Goal: Task Accomplishment & Management: Manage account settings

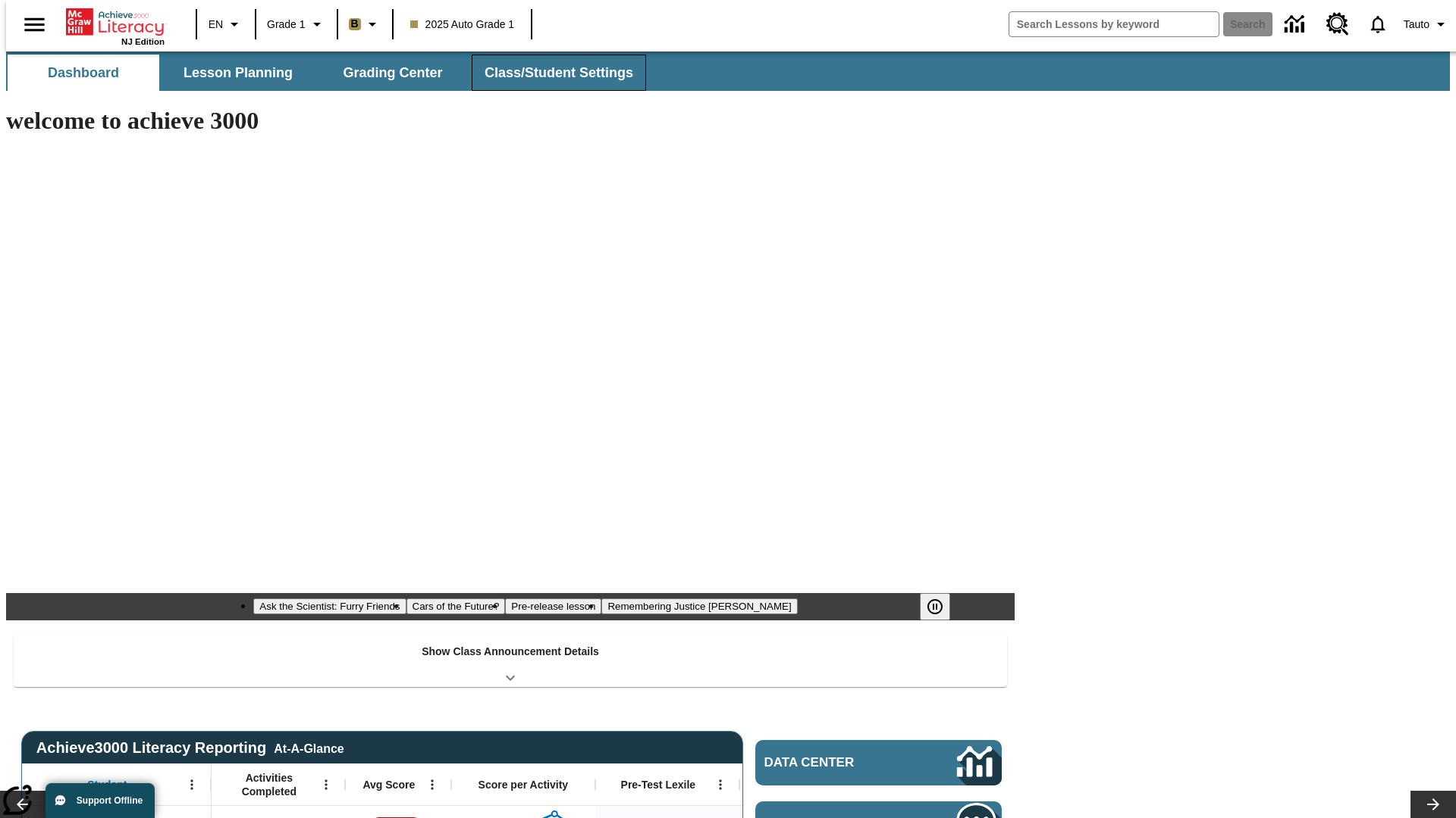
click at [550, 73] on button "Class/Student Settings" at bounding box center [559, 73] width 175 height 37
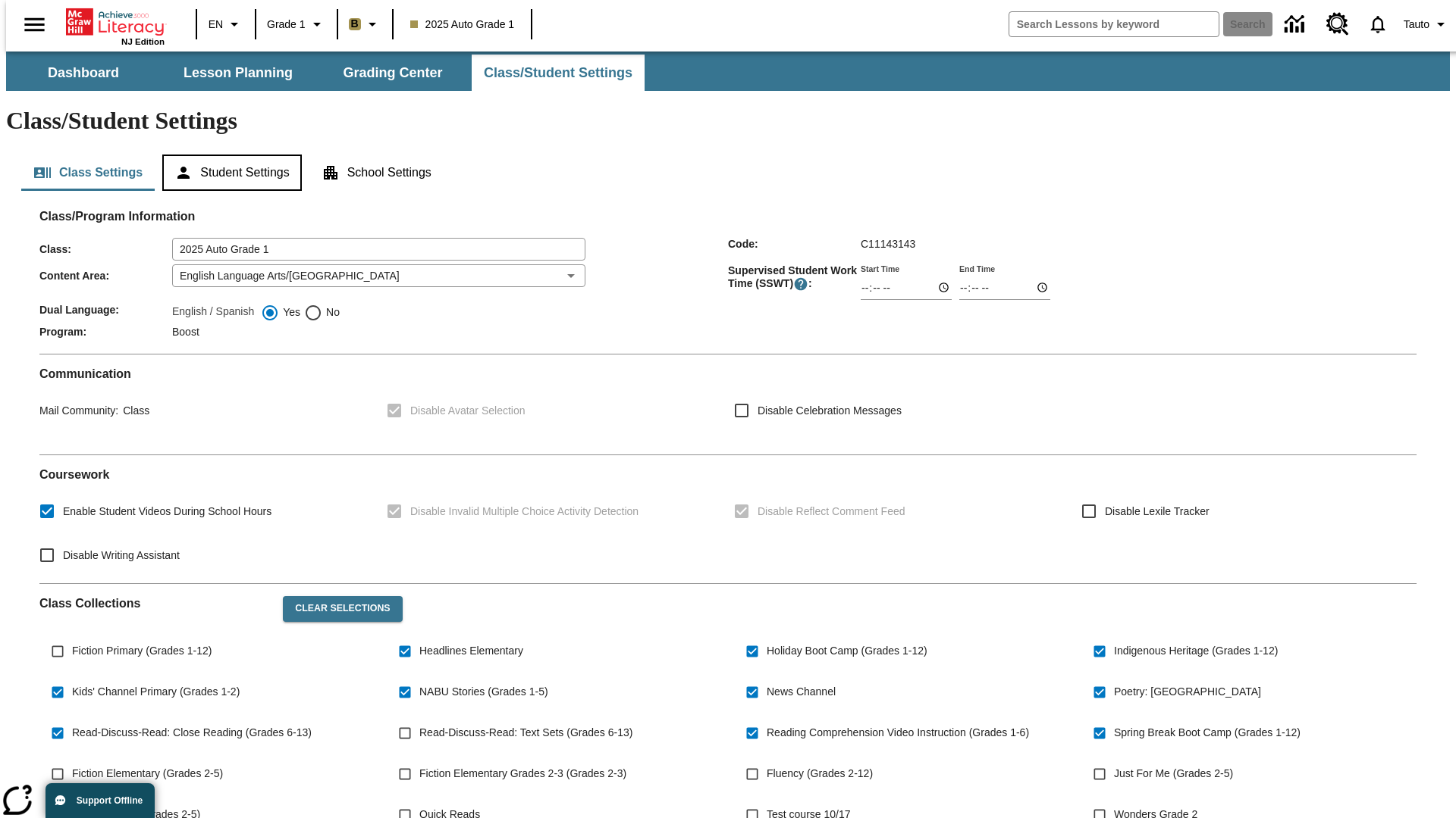
click at [228, 154] on button "Student Settings" at bounding box center [231, 173] width 139 height 37
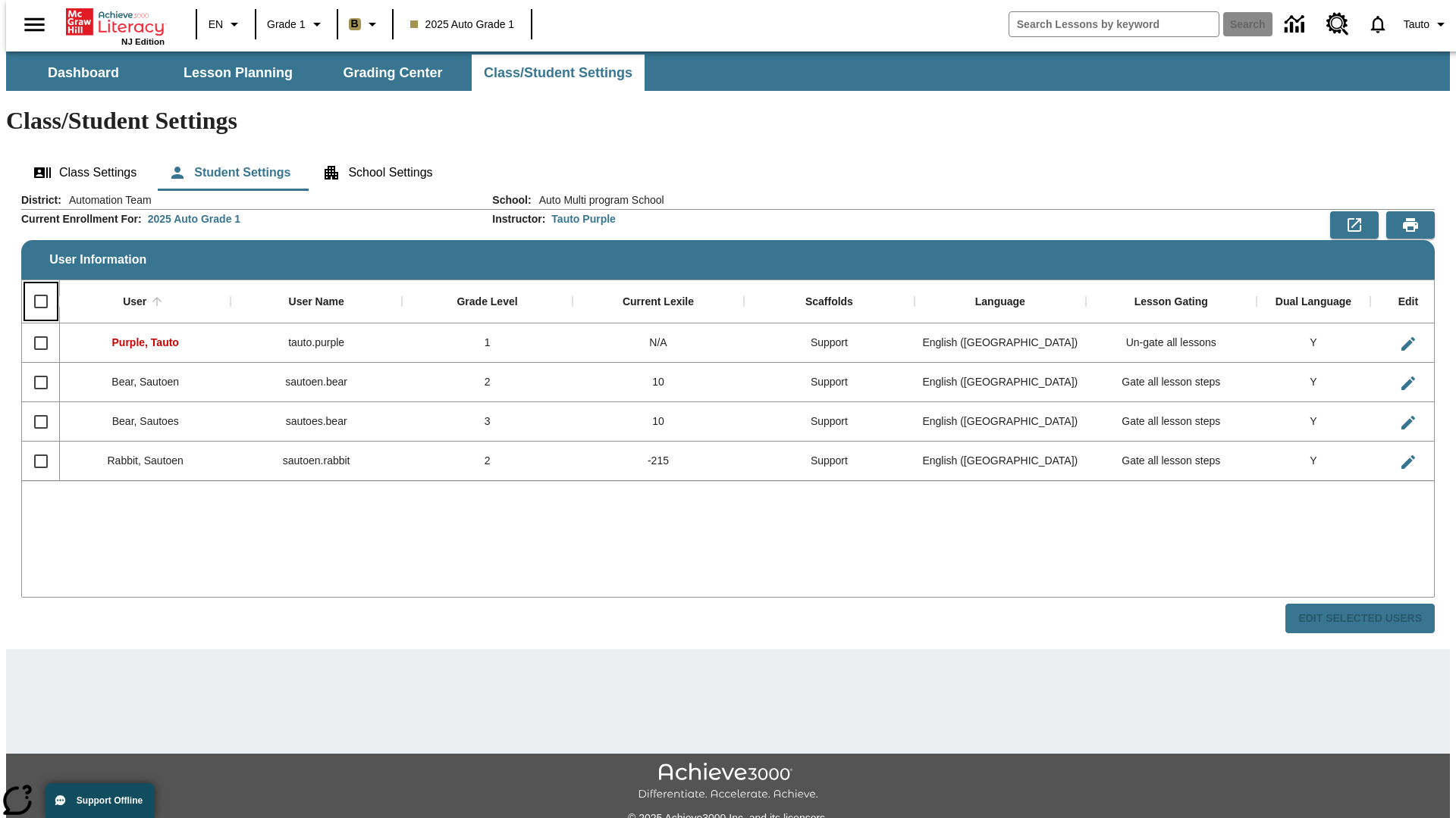
click at [34, 286] on input "Select all rows" at bounding box center [40, 301] width 32 height 32
checkbox input "true"
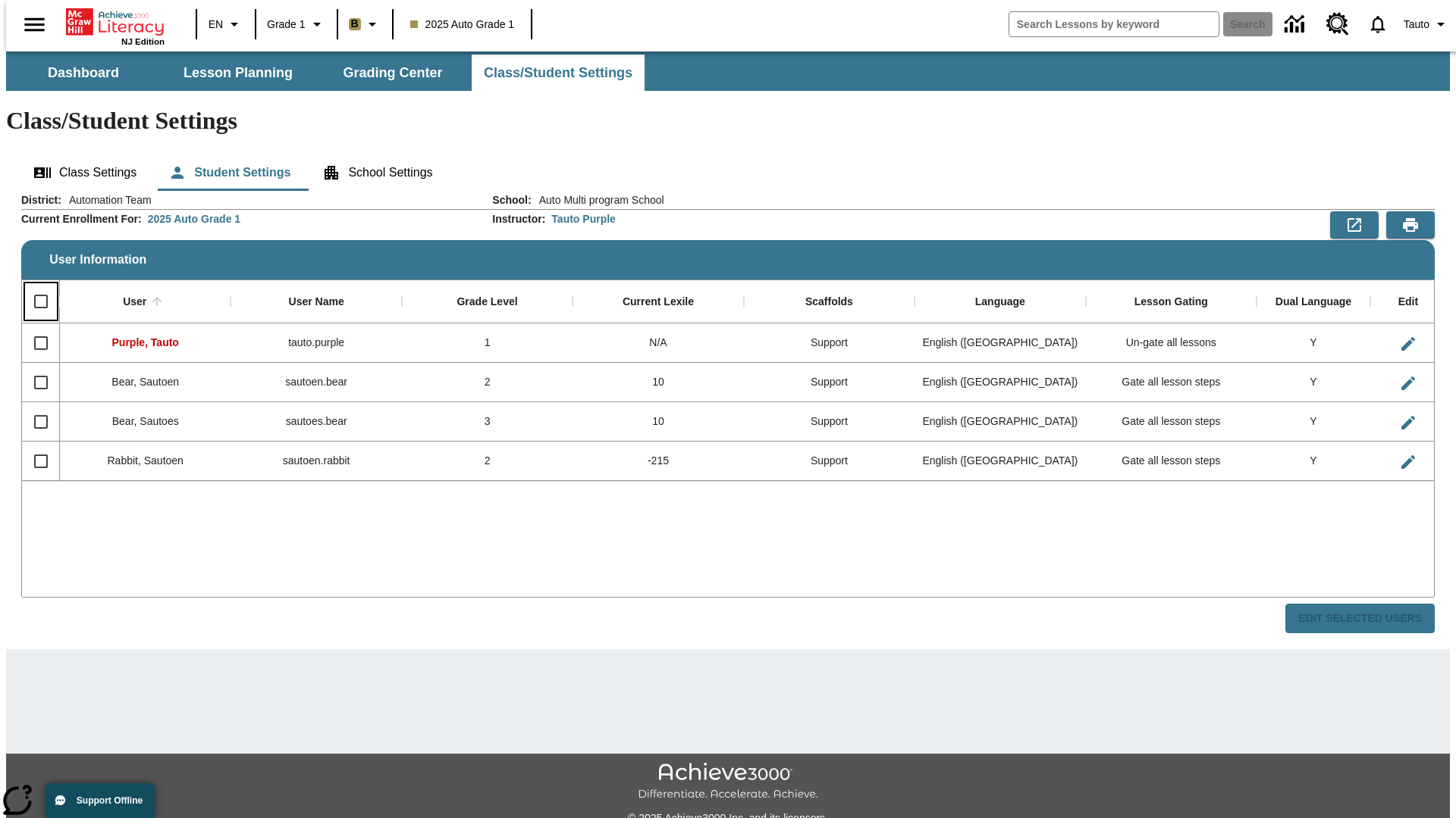
checkbox input "true"
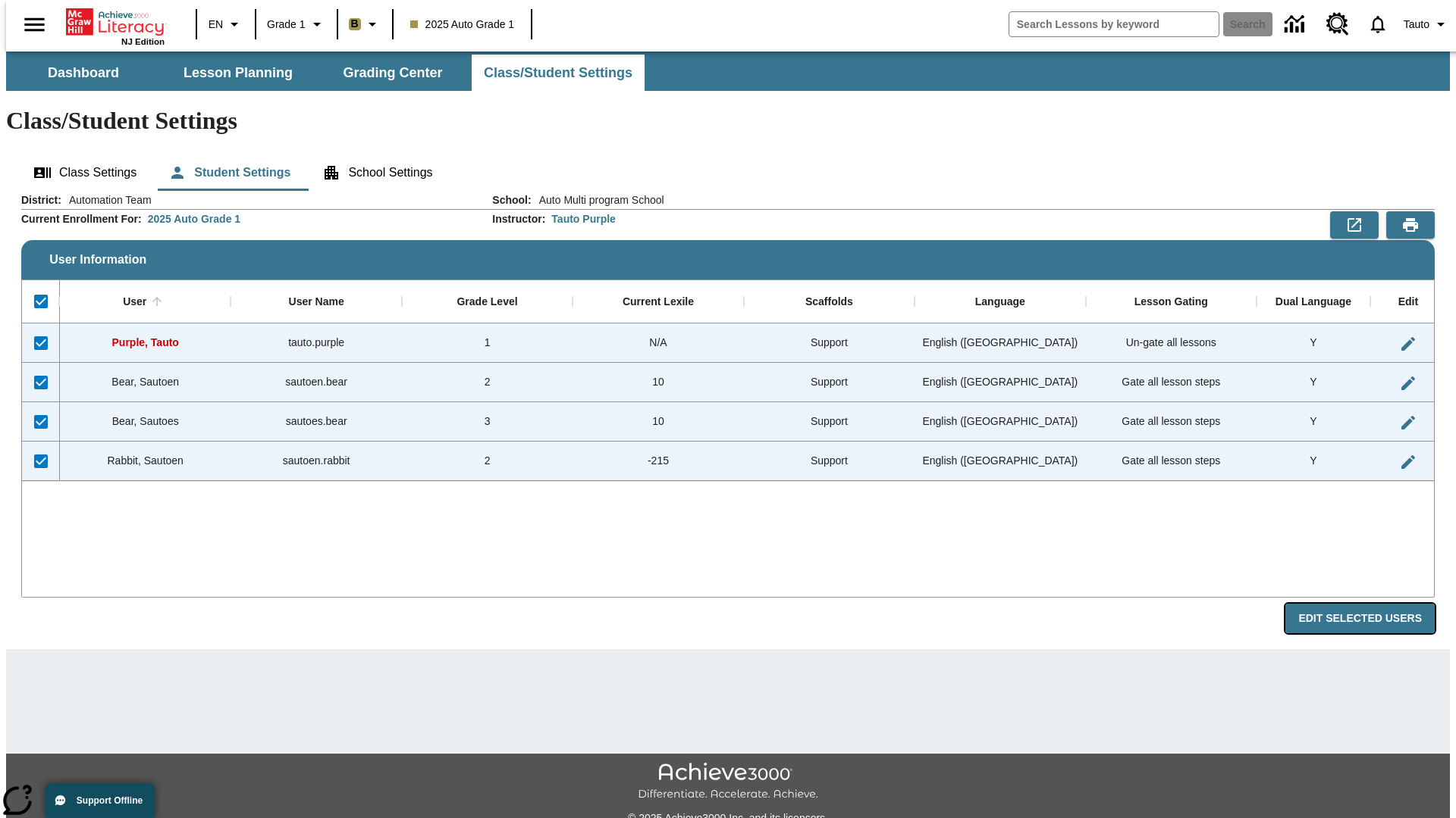
click at [1371, 604] on button "Edit Selected Users" at bounding box center [1360, 619] width 150 height 29
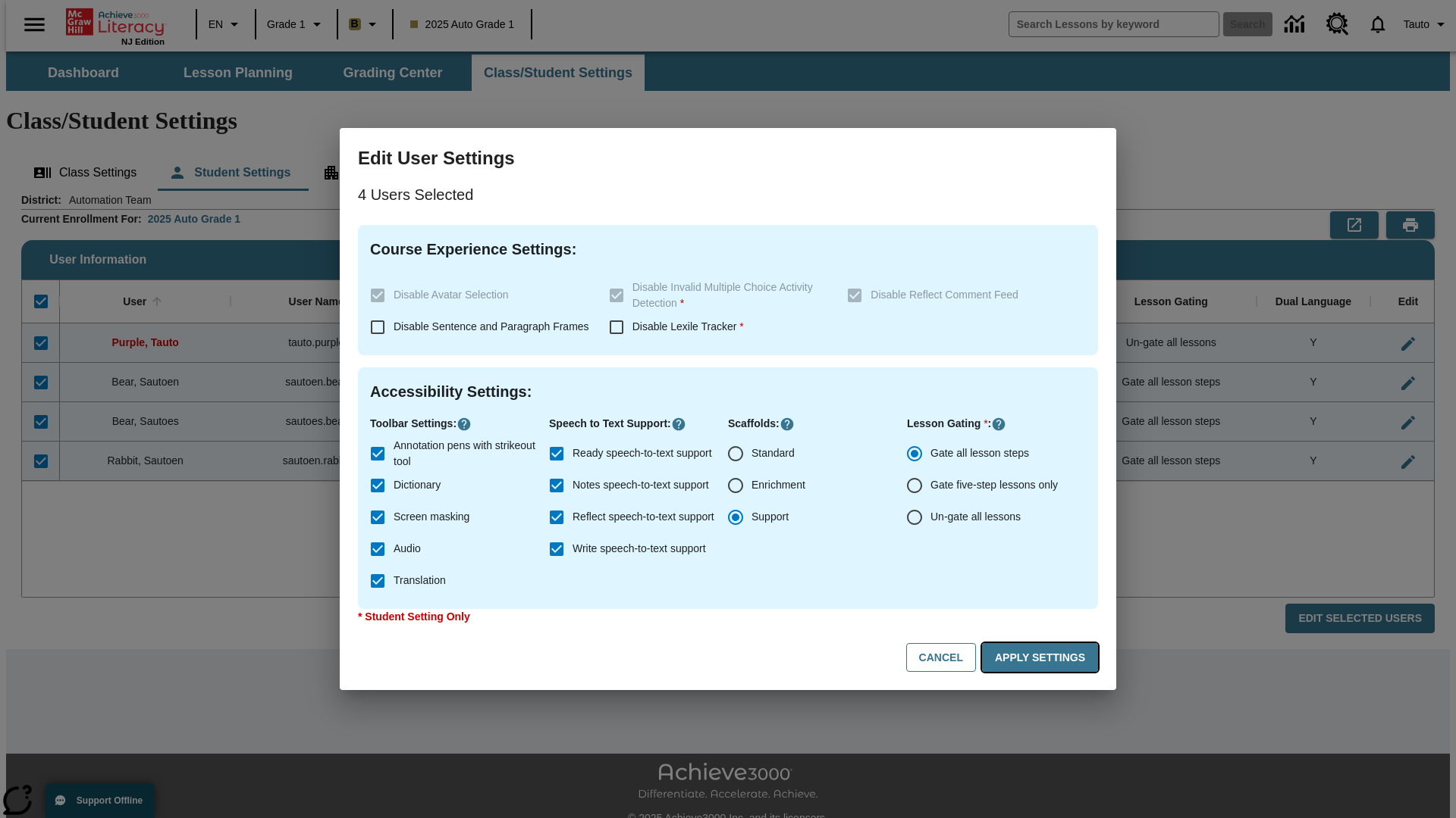
click at [1043, 657] on button "Apply Settings" at bounding box center [1040, 658] width 116 height 29
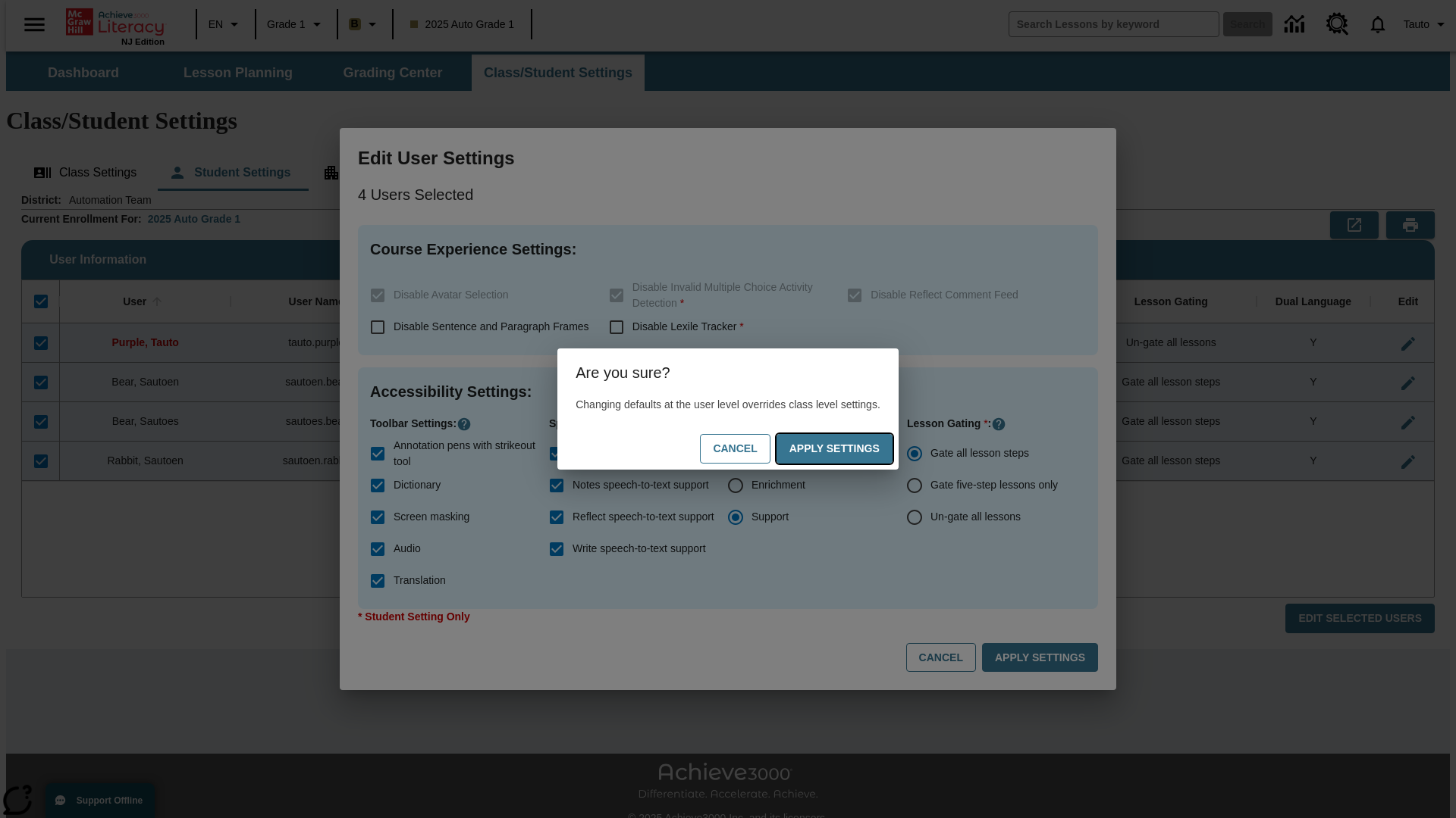
click at [849, 449] on button "Apply Settings" at bounding box center [834, 449] width 116 height 29
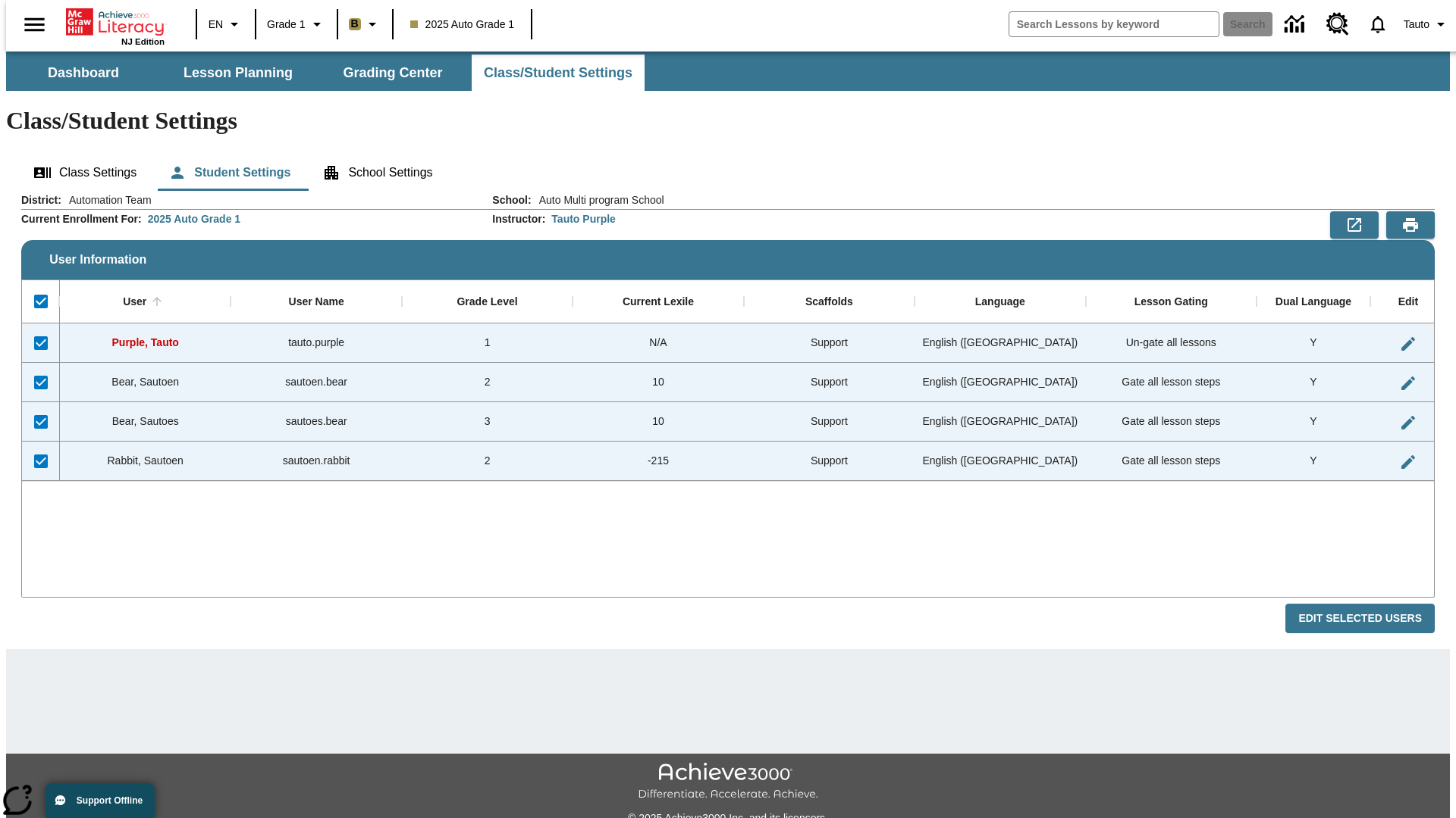
checkbox input "false"
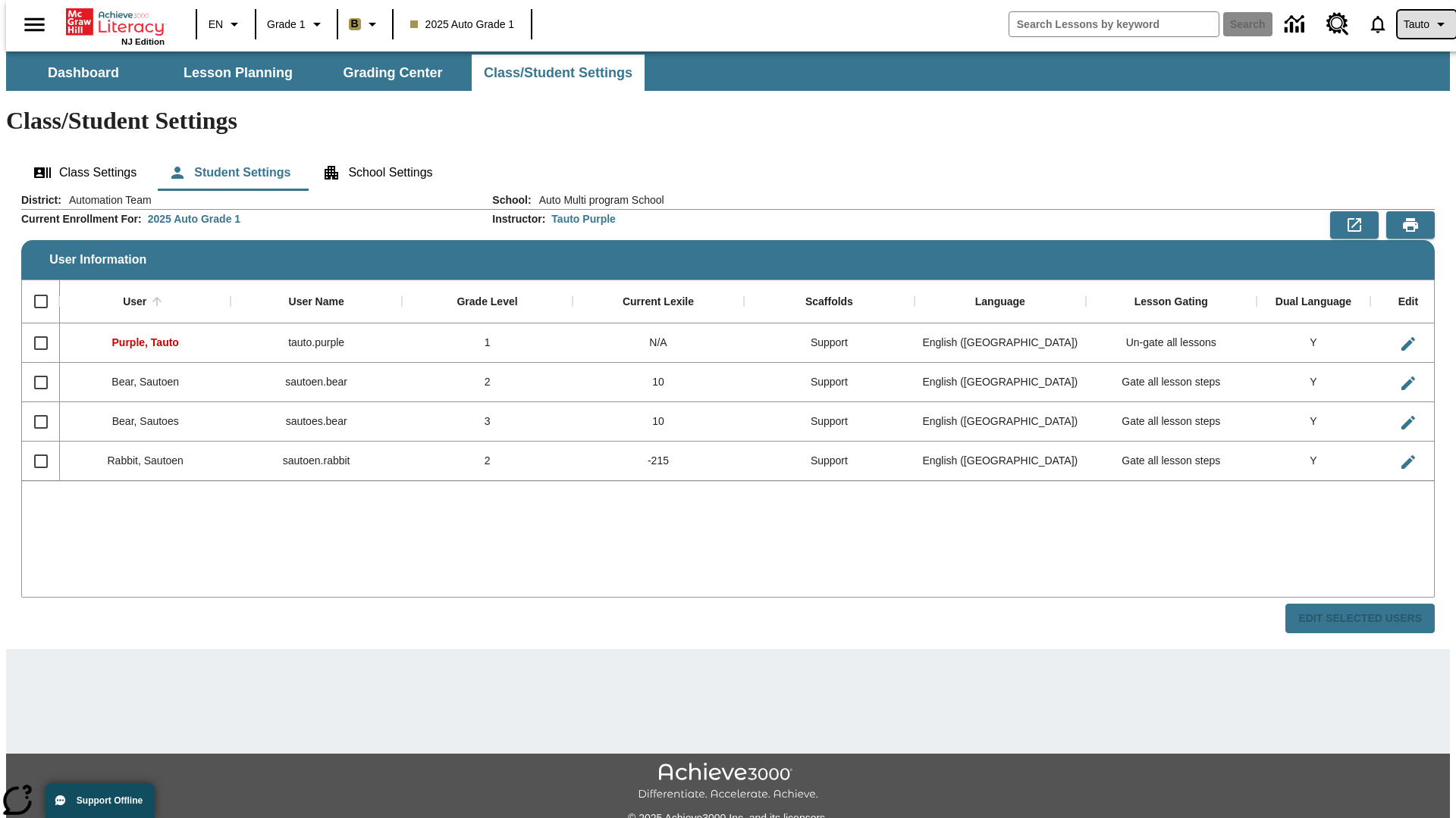
click at [1418, 24] on span "Tauto" at bounding box center [1416, 24] width 26 height 16
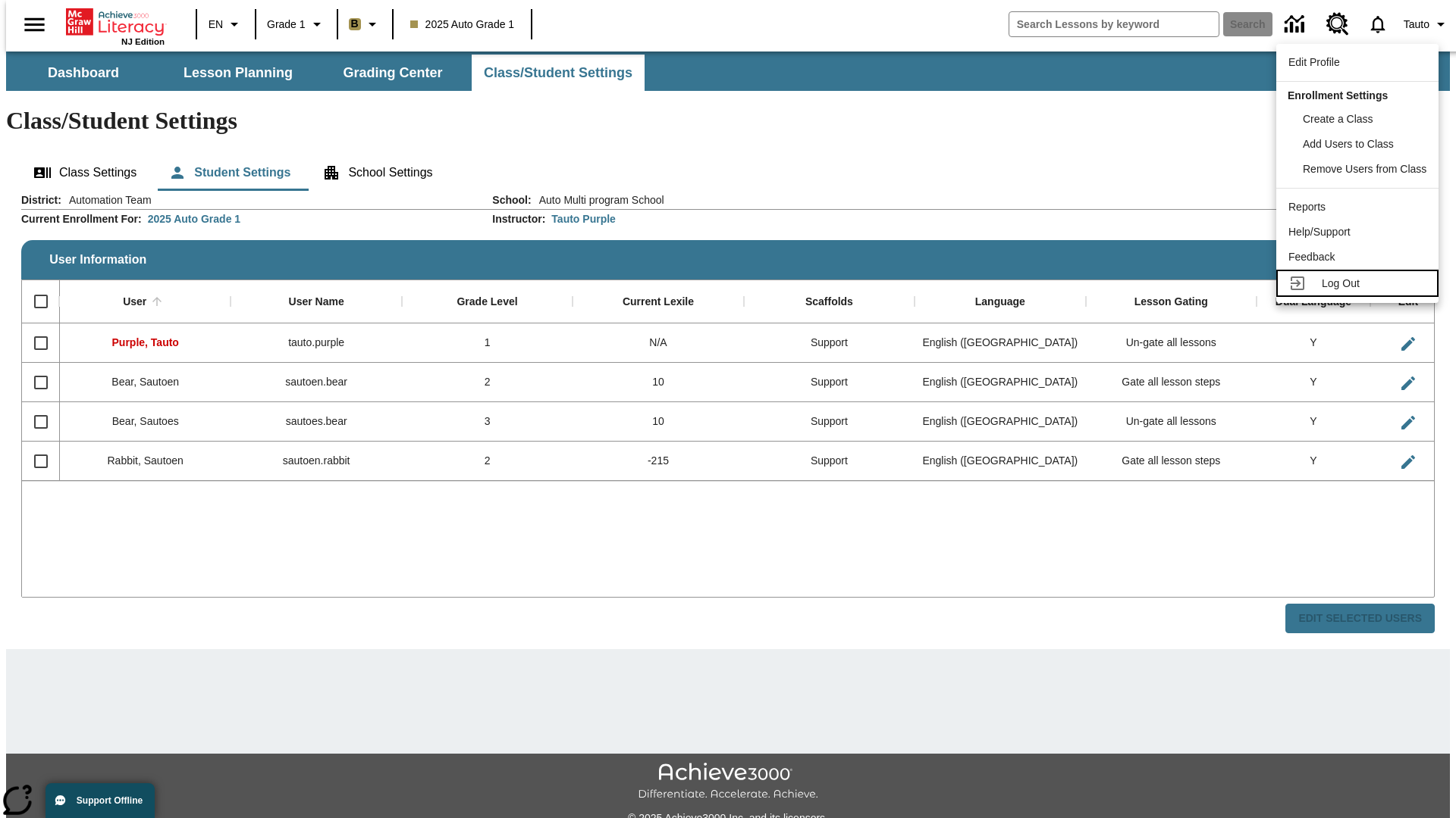
click at [1360, 284] on span "Log Out" at bounding box center [1340, 283] width 38 height 12
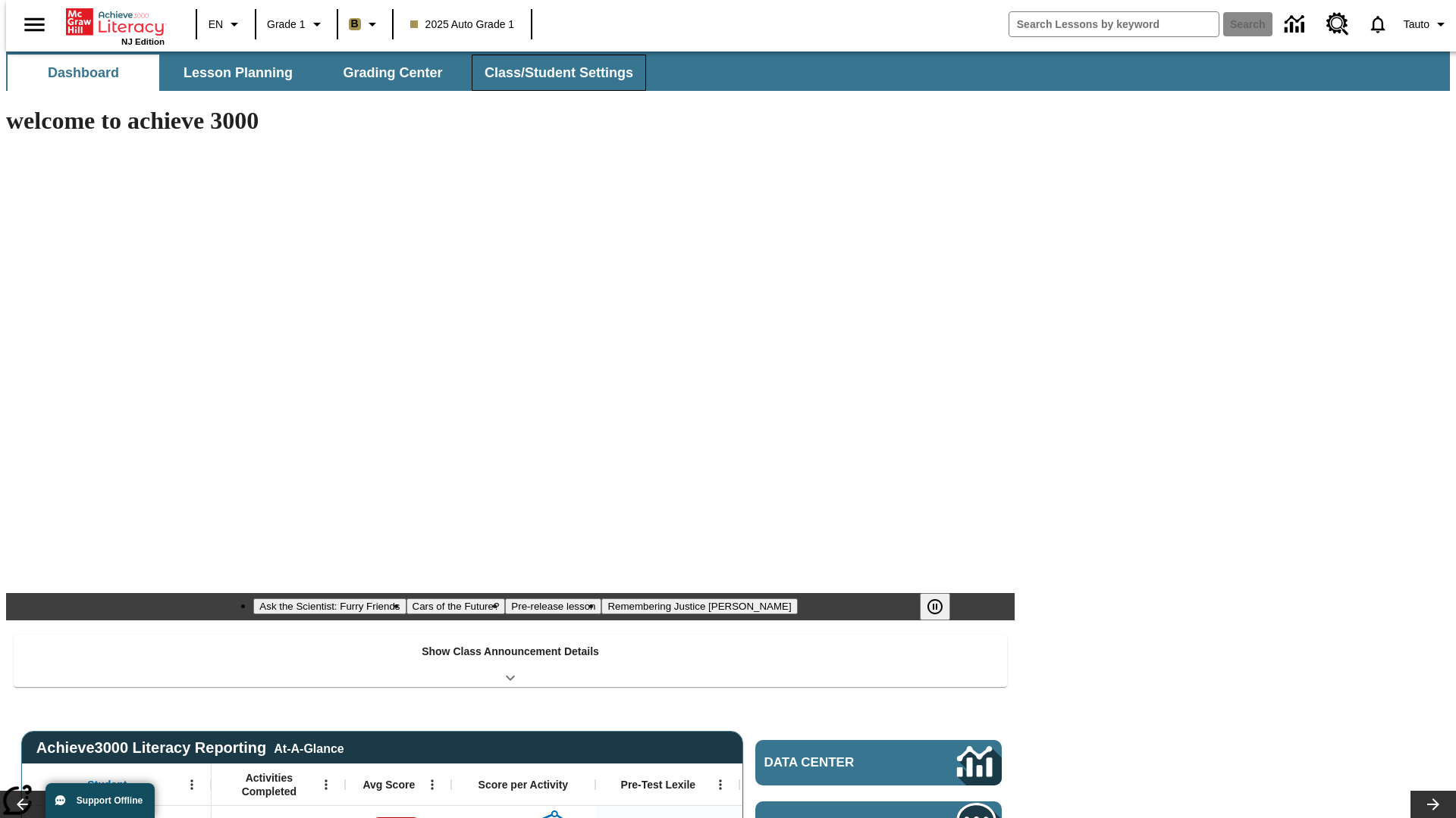
click at [550, 73] on button "Class/Student Settings" at bounding box center [559, 73] width 175 height 37
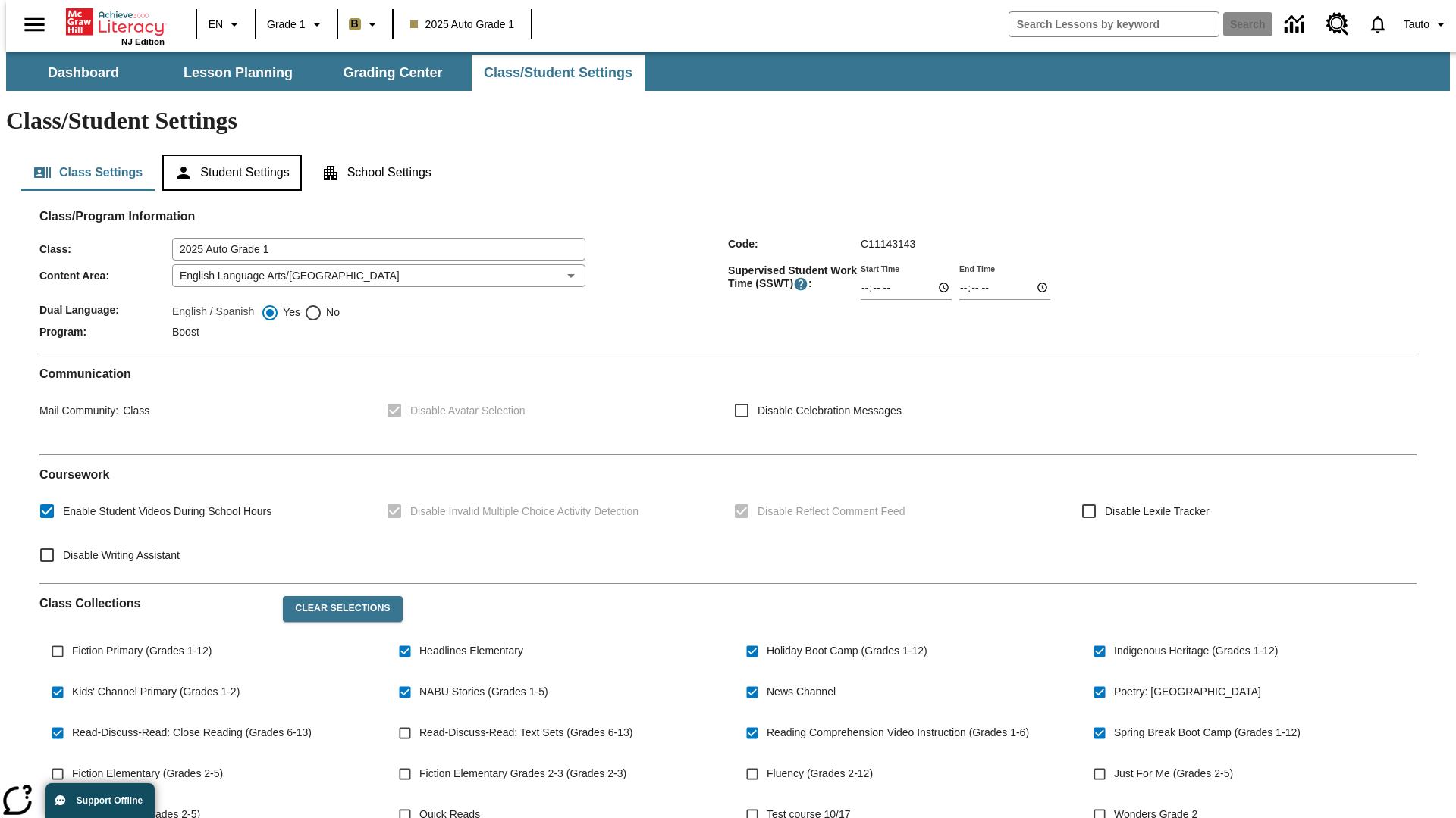
click at [228, 154] on button "Student Settings" at bounding box center [231, 173] width 139 height 37
